Goal: Register for event/course

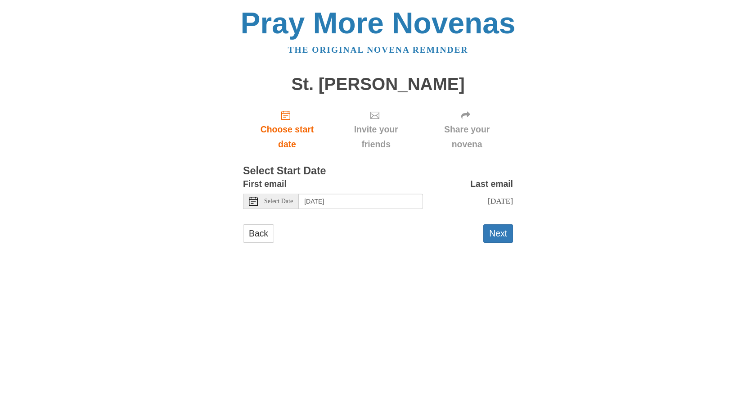
click at [285, 204] on span "Select Date" at bounding box center [278, 201] width 29 height 6
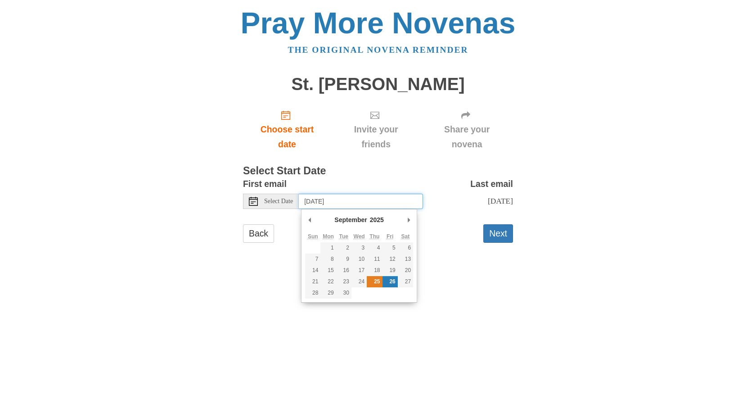
type input "[DATE]"
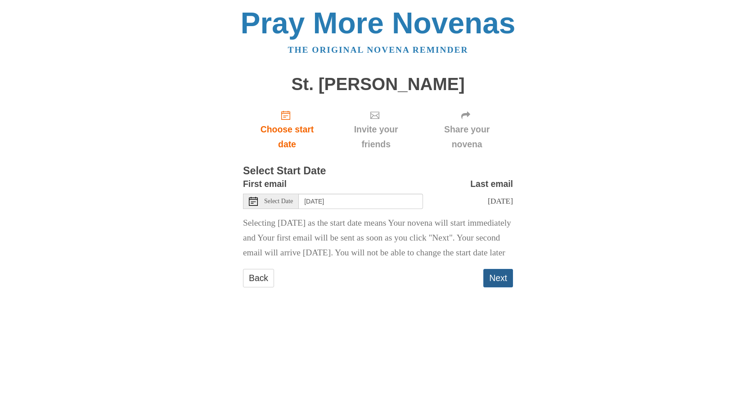
click at [500, 287] on button "Next" at bounding box center [498, 278] width 30 height 18
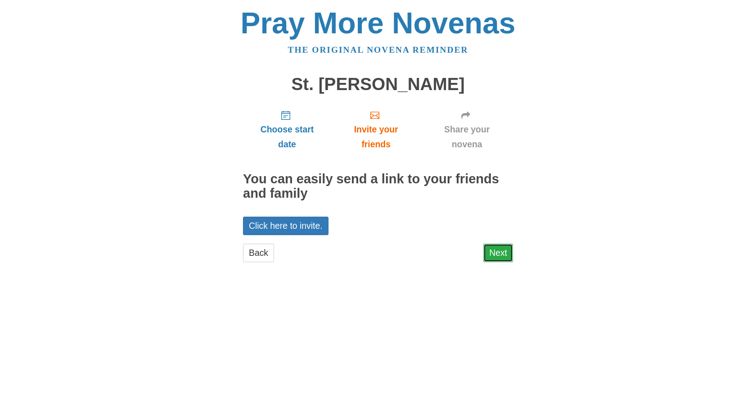
click at [497, 250] on link "Next" at bounding box center [498, 253] width 30 height 18
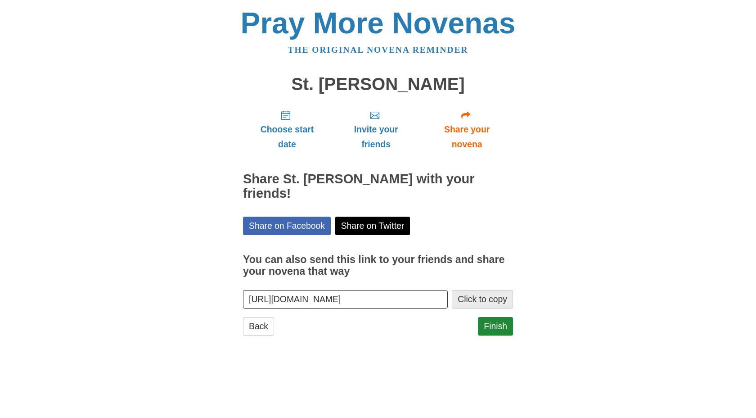
click at [482, 290] on button "Click to copy" at bounding box center [482, 299] width 61 height 18
click at [493, 317] on link "Finish" at bounding box center [495, 326] width 35 height 18
